Goal: Use online tool/utility: Utilize a website feature to perform a specific function

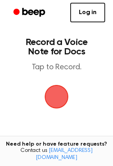
click at [55, 100] on span "button" at bounding box center [57, 97] width 22 height 22
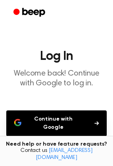
click at [51, 119] on button "Continue with Google" at bounding box center [56, 124] width 100 height 26
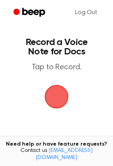
click at [52, 97] on span "button" at bounding box center [57, 97] width 22 height 22
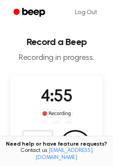
click at [46, 114] on span at bounding box center [44, 113] width 5 height 5
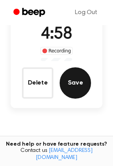
click at [77, 86] on button "Save" at bounding box center [75, 82] width 31 height 31
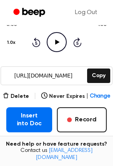
scroll to position [102, 0]
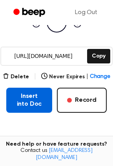
click at [40, 102] on button "Insert into Doc" at bounding box center [29, 100] width 46 height 25
click at [31, 105] on button "Insert into Doc" at bounding box center [29, 100] width 46 height 25
click at [18, 104] on button "Insert into Doc" at bounding box center [29, 100] width 46 height 25
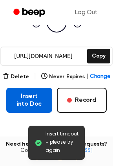
click at [36, 94] on button "Insert into Doc" at bounding box center [29, 100] width 46 height 25
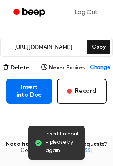
scroll to position [111, 0]
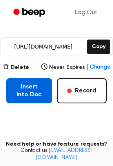
click at [38, 80] on button "Insert into Doc" at bounding box center [29, 90] width 46 height 25
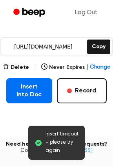
click at [60, 49] on input "https://beep.audio/cpsLpXm" at bounding box center [43, 47] width 84 height 18
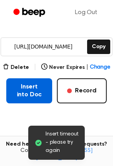
click at [39, 91] on button "Insert into Doc" at bounding box center [29, 90] width 46 height 25
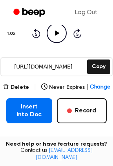
scroll to position [94, 0]
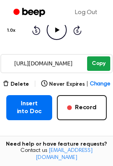
click at [95, 66] on button "Copy" at bounding box center [98, 64] width 23 height 15
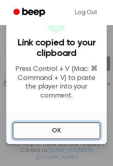
click at [75, 133] on button "OK" at bounding box center [57, 130] width 88 height 17
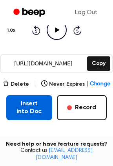
click at [31, 111] on button "Insert into Doc" at bounding box center [29, 107] width 46 height 25
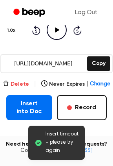
click at [20, 83] on button "Delete" at bounding box center [16, 84] width 26 height 8
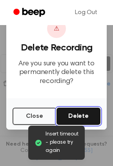
click at [89, 116] on button "Delete" at bounding box center [79, 116] width 44 height 17
click at [79, 115] on button "Delete" at bounding box center [79, 116] width 44 height 17
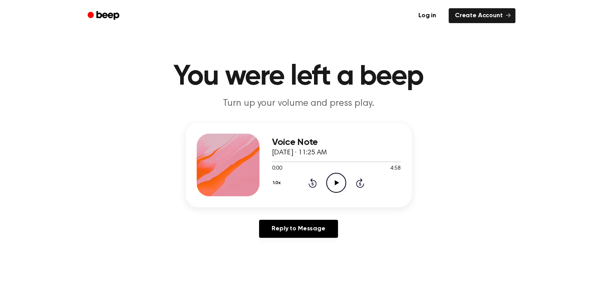
click at [334, 190] on icon "Play Audio" at bounding box center [336, 183] width 20 height 20
click at [335, 182] on icon at bounding box center [336, 183] width 4 height 5
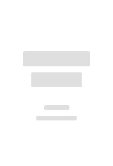
scroll to position [94, 0]
